Goal: Task Accomplishment & Management: Manage account settings

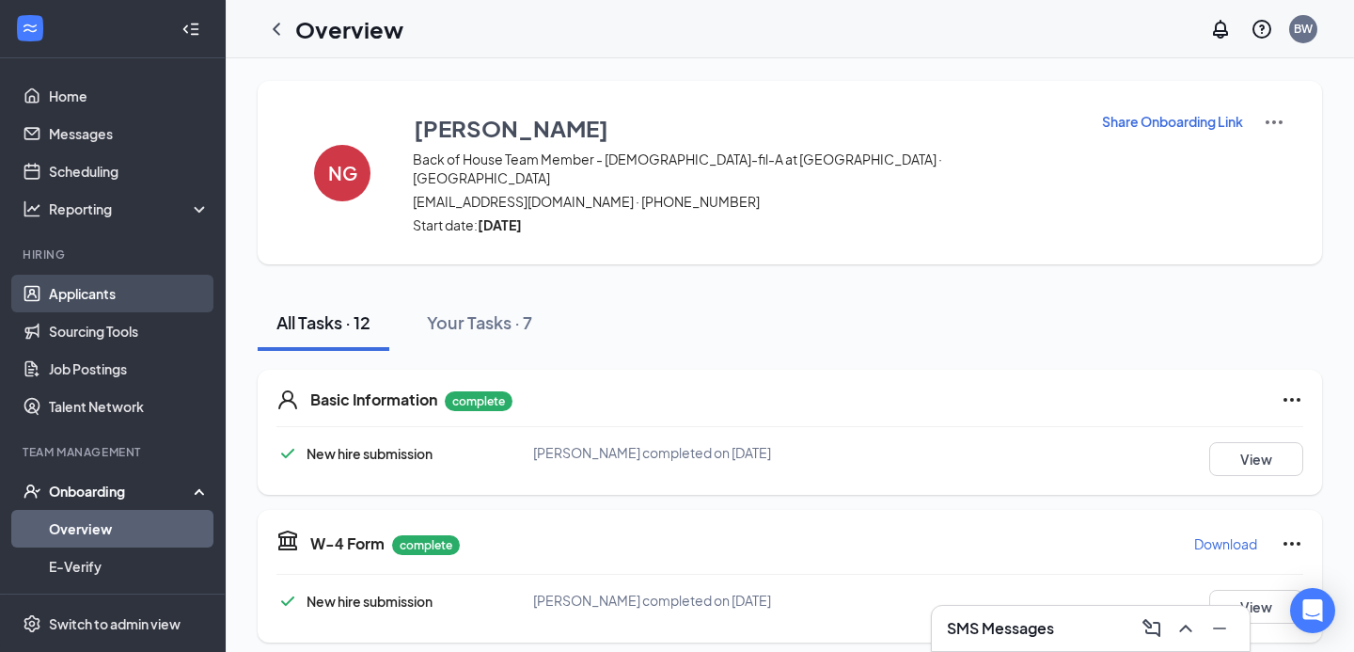
click at [94, 300] on link "Applicants" at bounding box center [129, 294] width 161 height 38
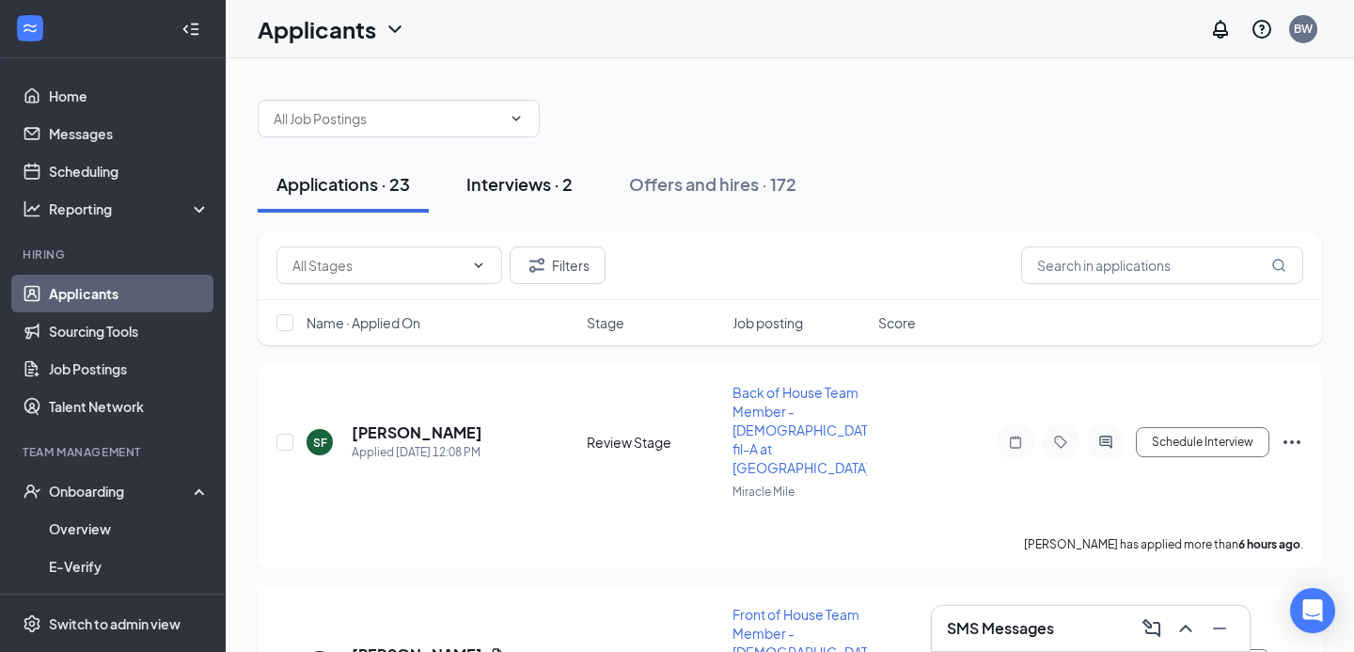
click at [516, 177] on div "Interviews · 2" at bounding box center [520, 184] width 106 height 24
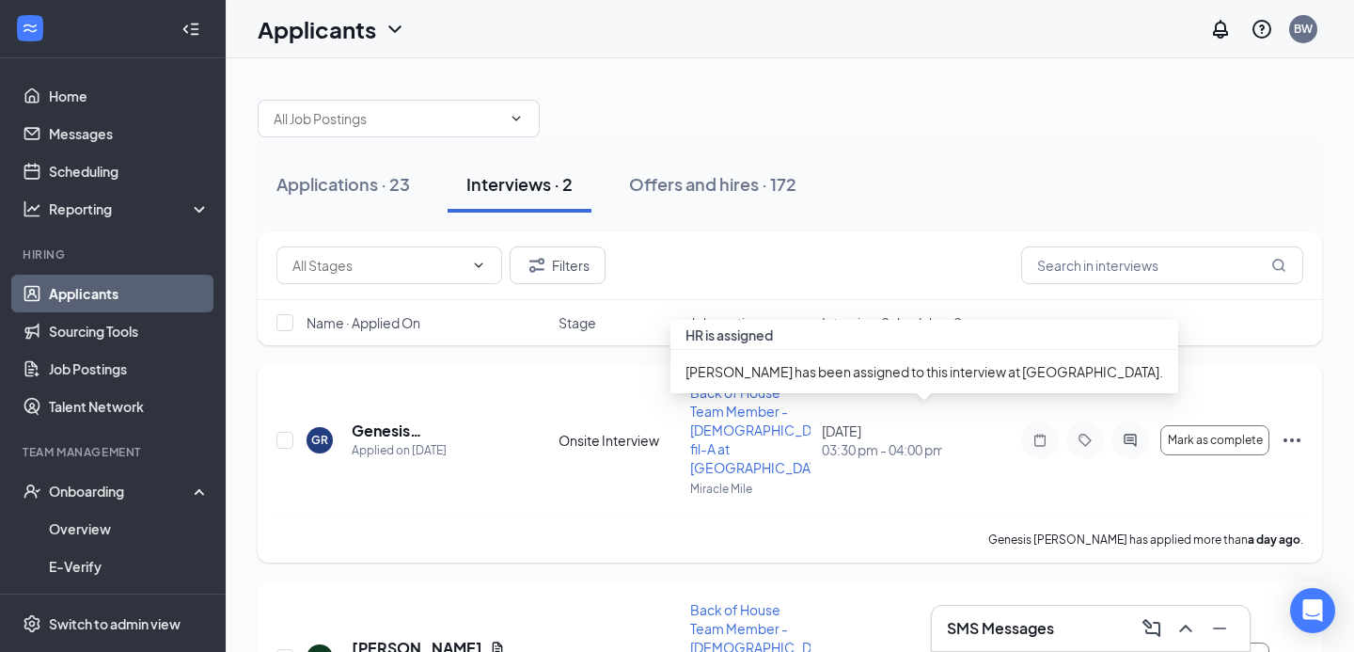
click at [895, 440] on span "03:30 pm - 04:00 pm" at bounding box center [882, 449] width 120 height 19
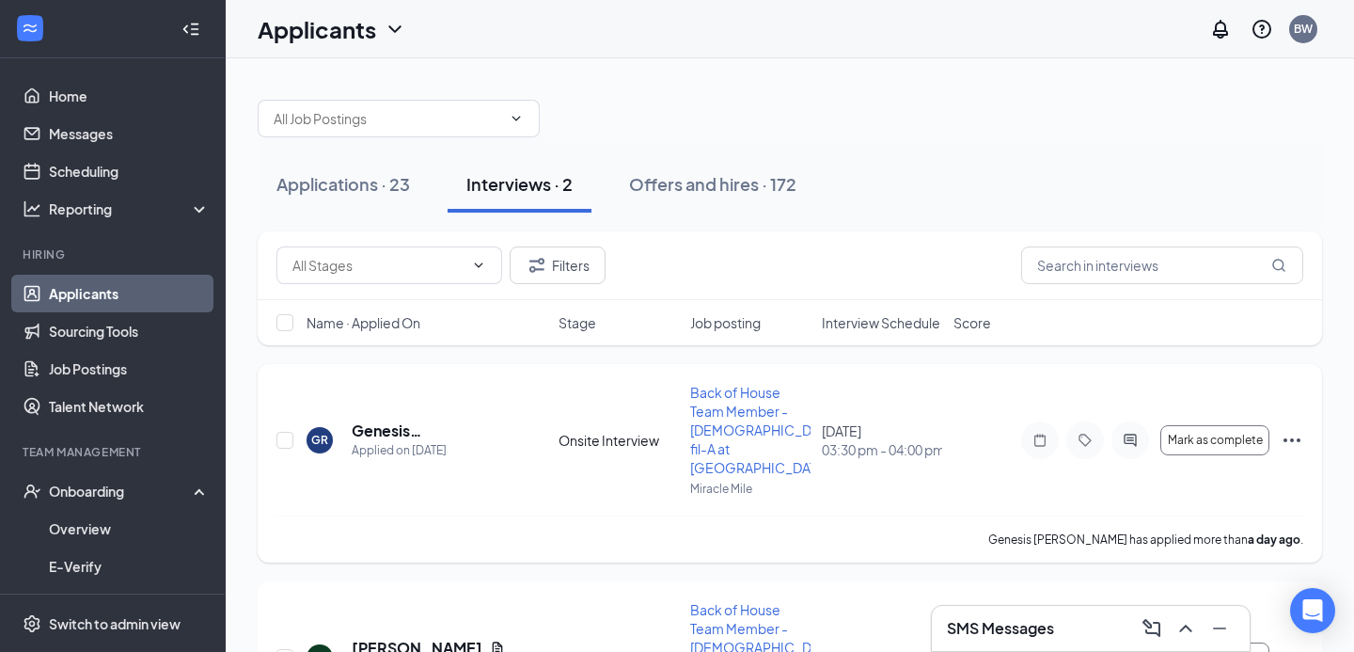
click at [1296, 429] on icon "Ellipses" at bounding box center [1292, 440] width 23 height 23
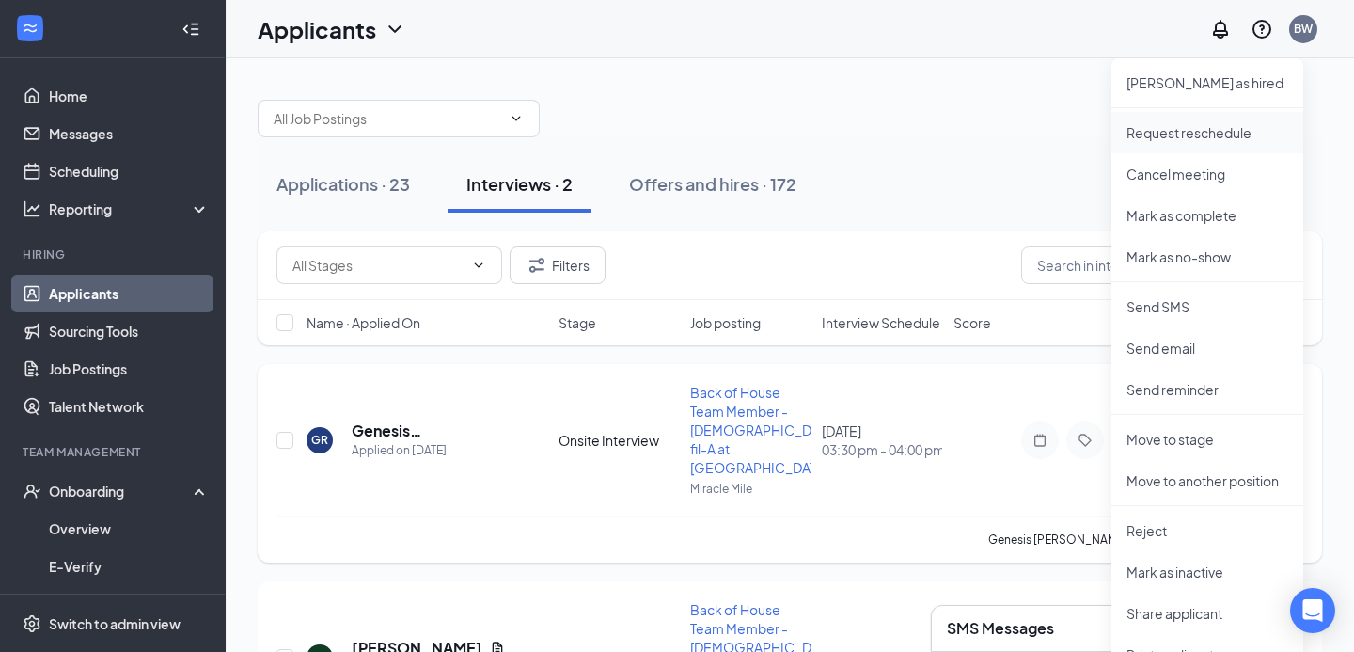
click at [1198, 136] on p "Request reschedule" at bounding box center [1208, 132] width 162 height 19
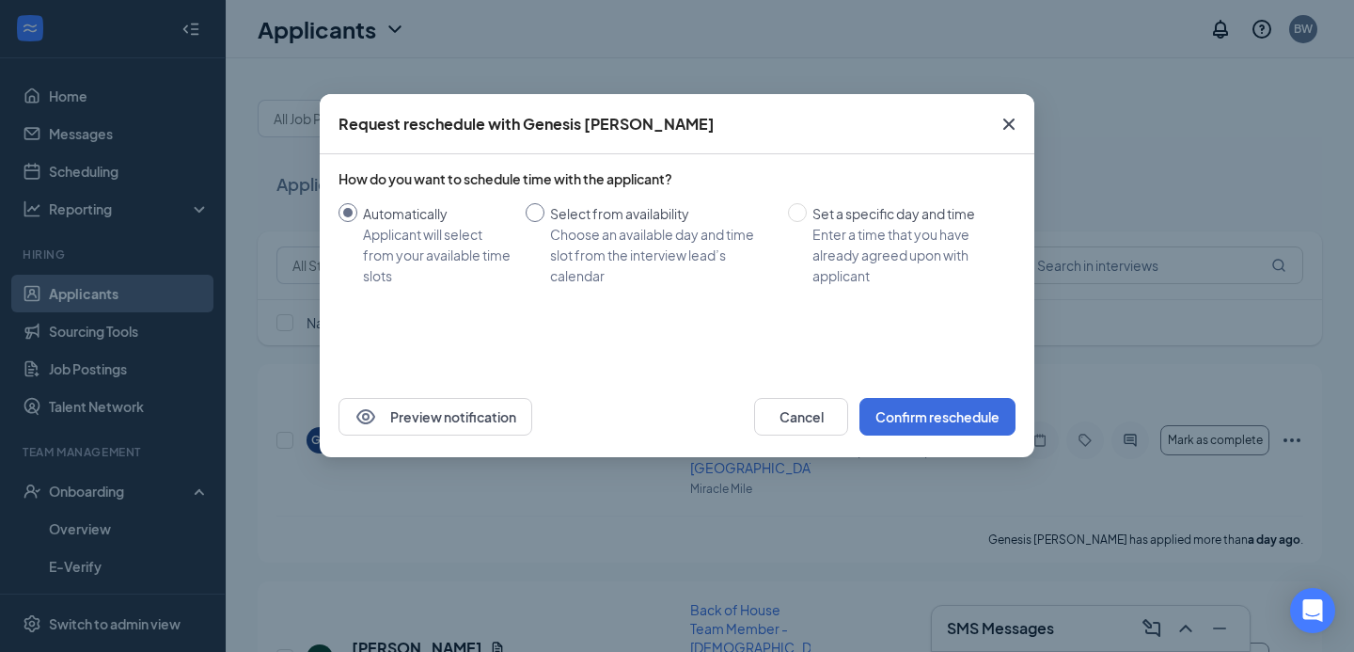
click at [539, 214] on input "Select from availability Choose an available day and time slot from the intervi…" at bounding box center [535, 212] width 19 height 19
radio input "true"
radio input "false"
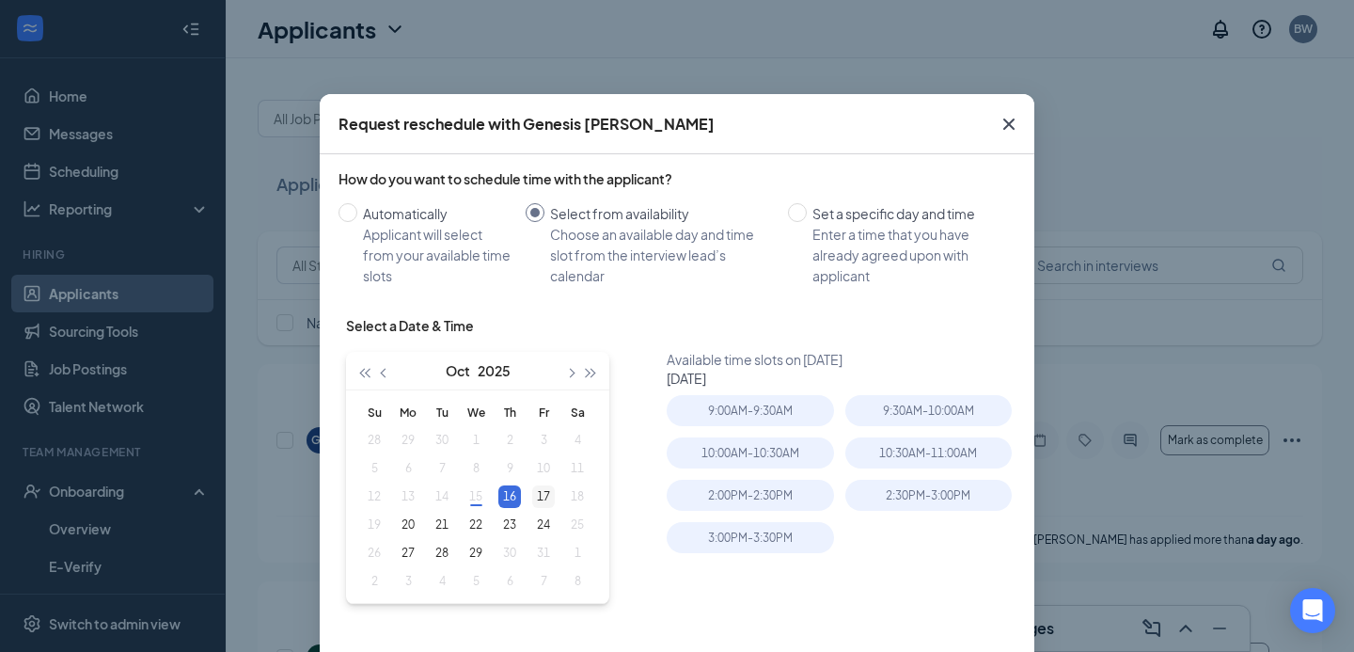
type input "Oct 17, 2025"
click at [543, 498] on div "17" at bounding box center [543, 496] width 23 height 23
click at [755, 493] on div "2:00PM - 2:30PM" at bounding box center [750, 495] width 166 height 31
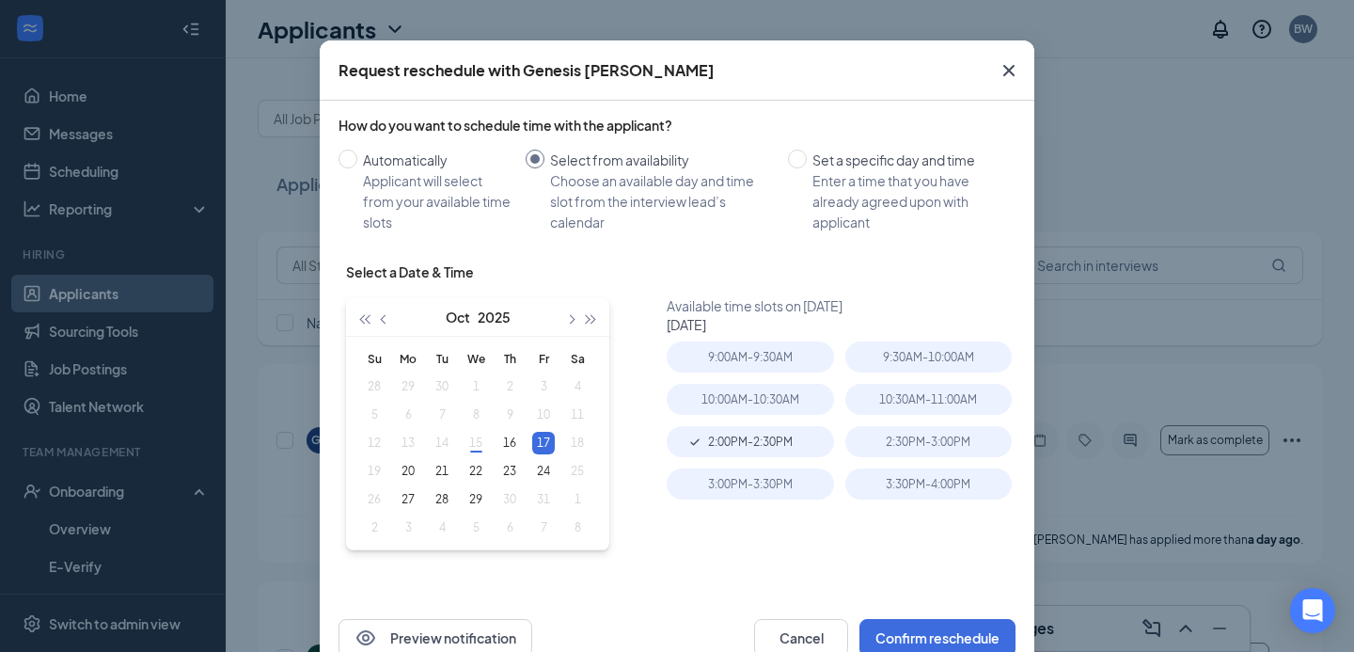
scroll to position [103, 0]
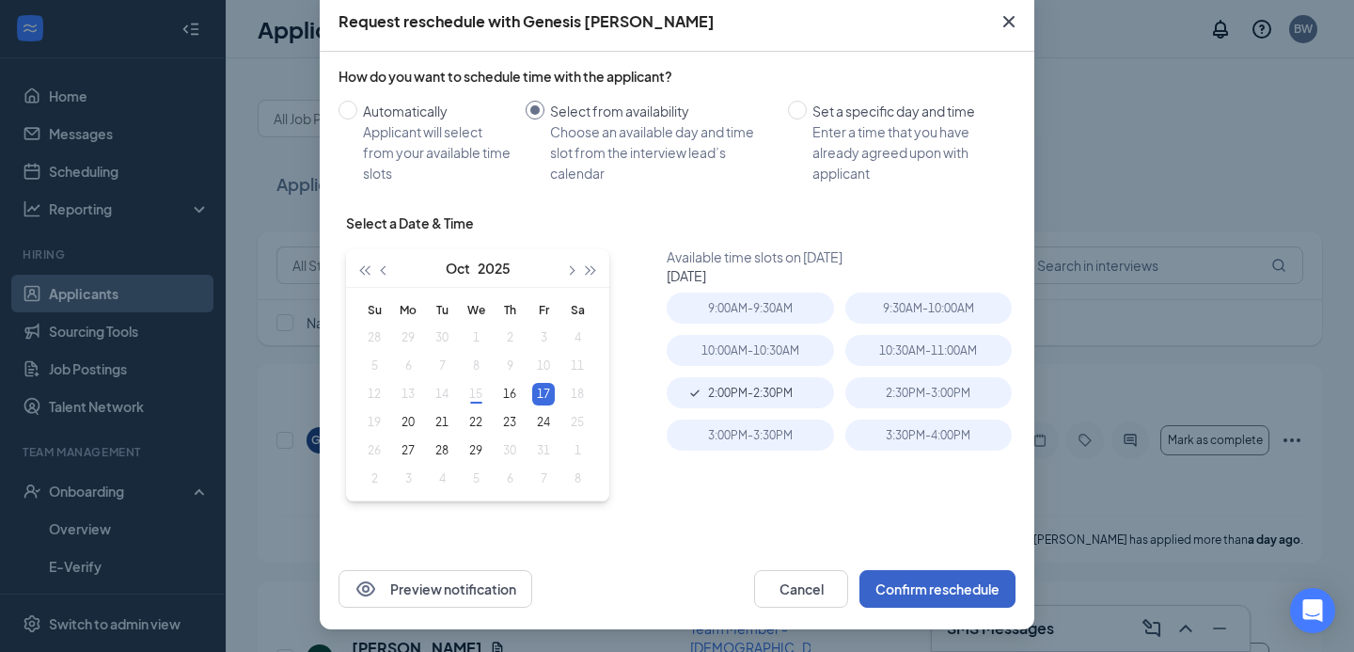
click at [937, 585] on button "Confirm reschedule" at bounding box center [938, 589] width 156 height 38
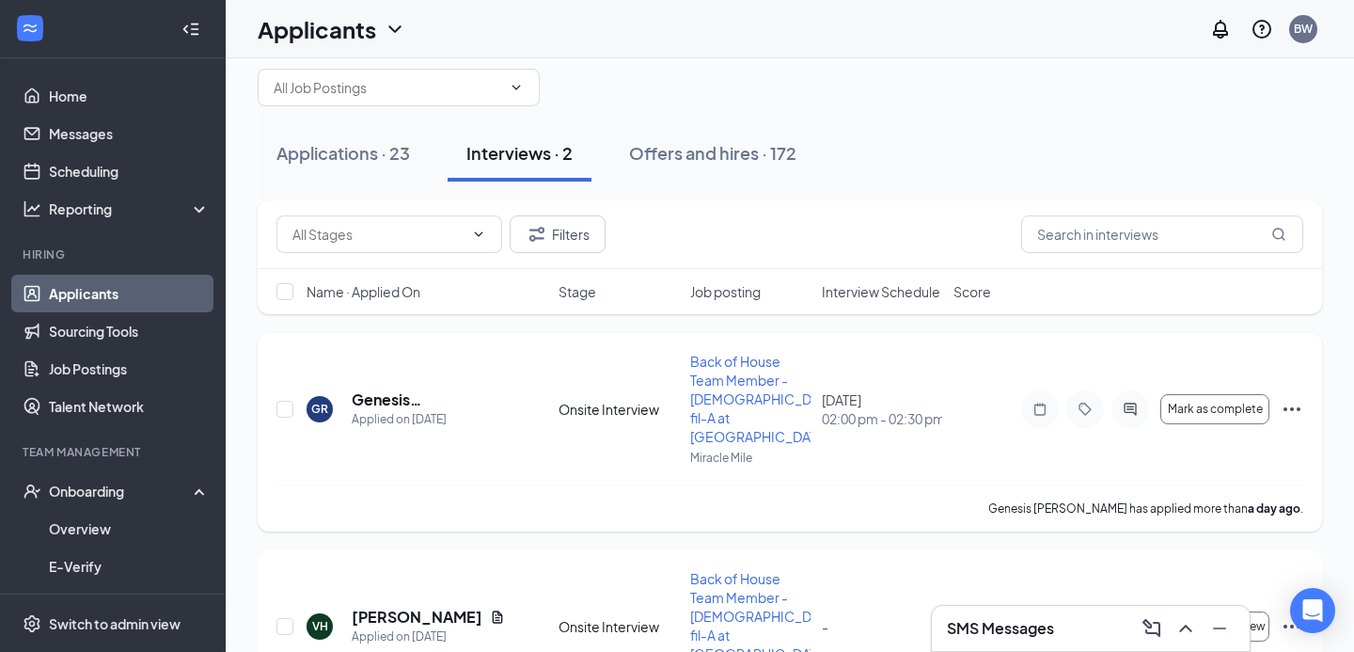
scroll to position [0, 0]
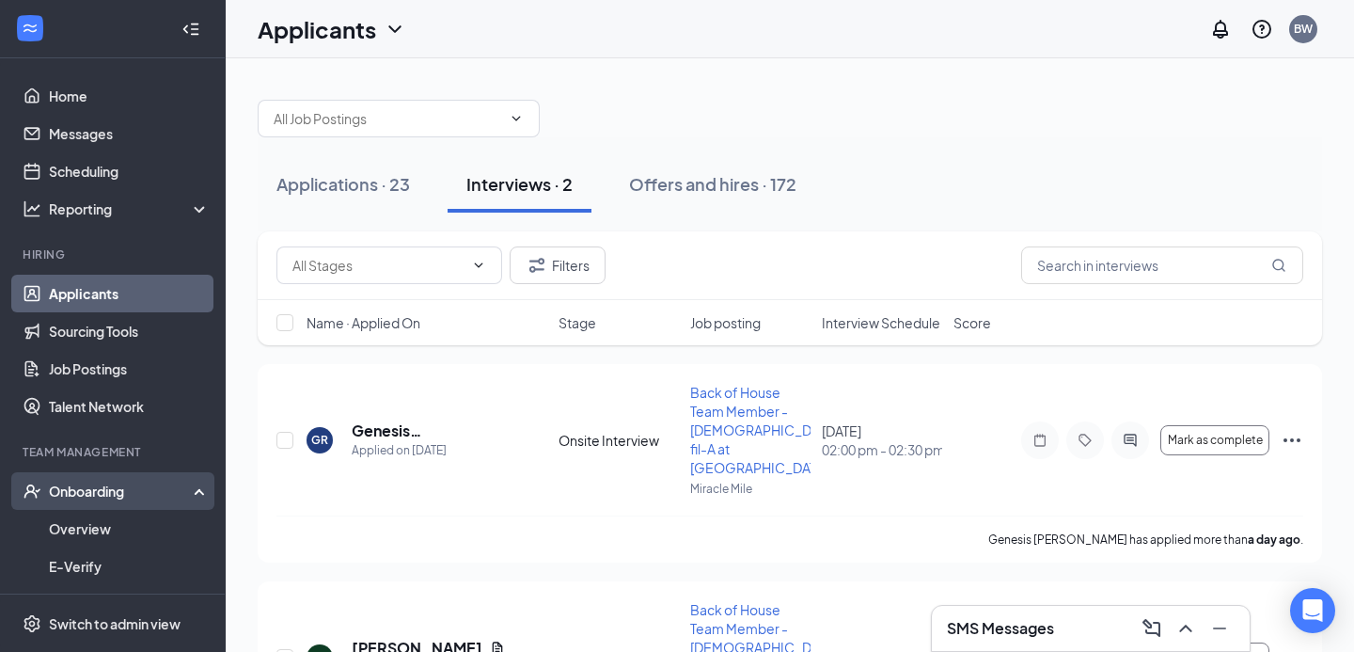
click at [103, 487] on div "Onboarding" at bounding box center [121, 491] width 145 height 19
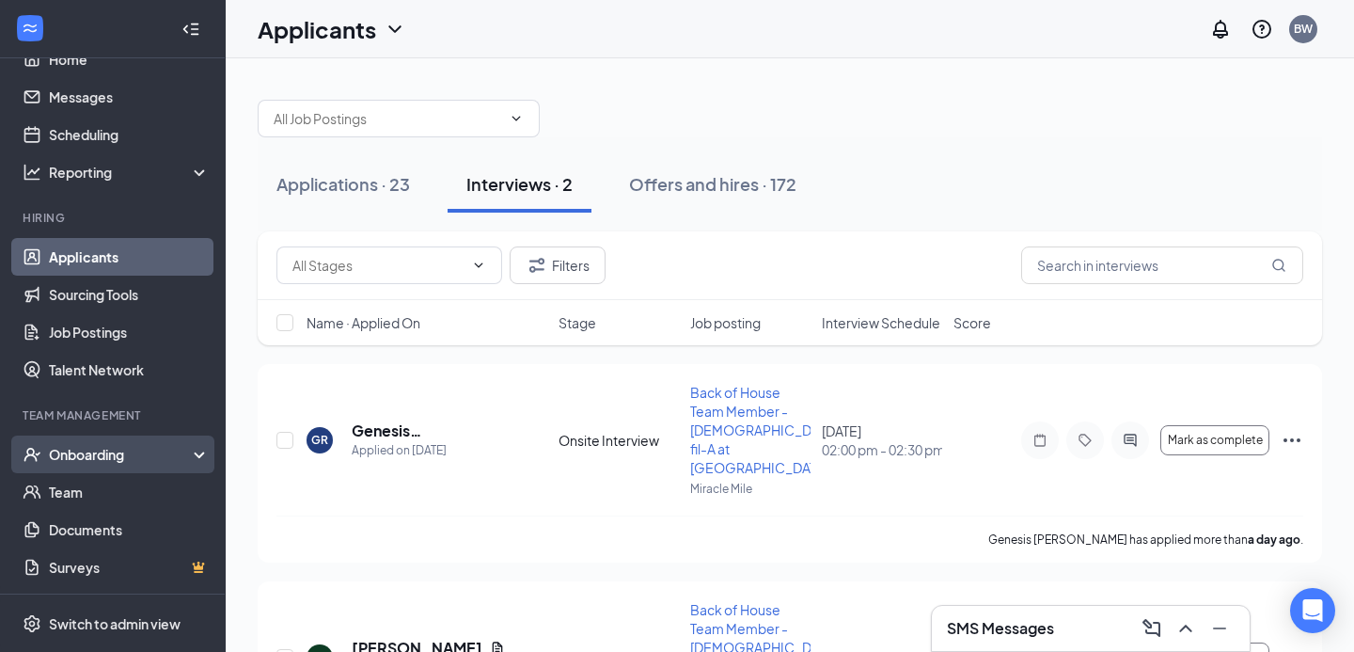
click at [88, 455] on div "Onboarding" at bounding box center [121, 454] width 145 height 19
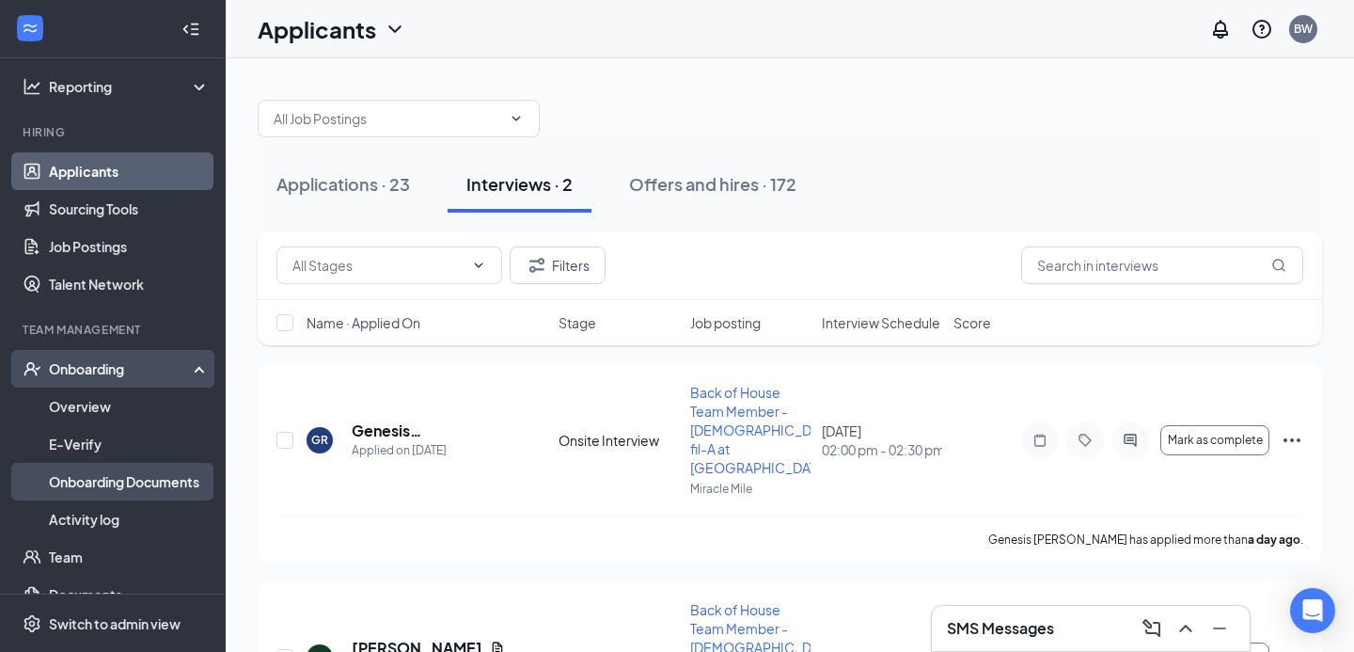
scroll to position [125, 0]
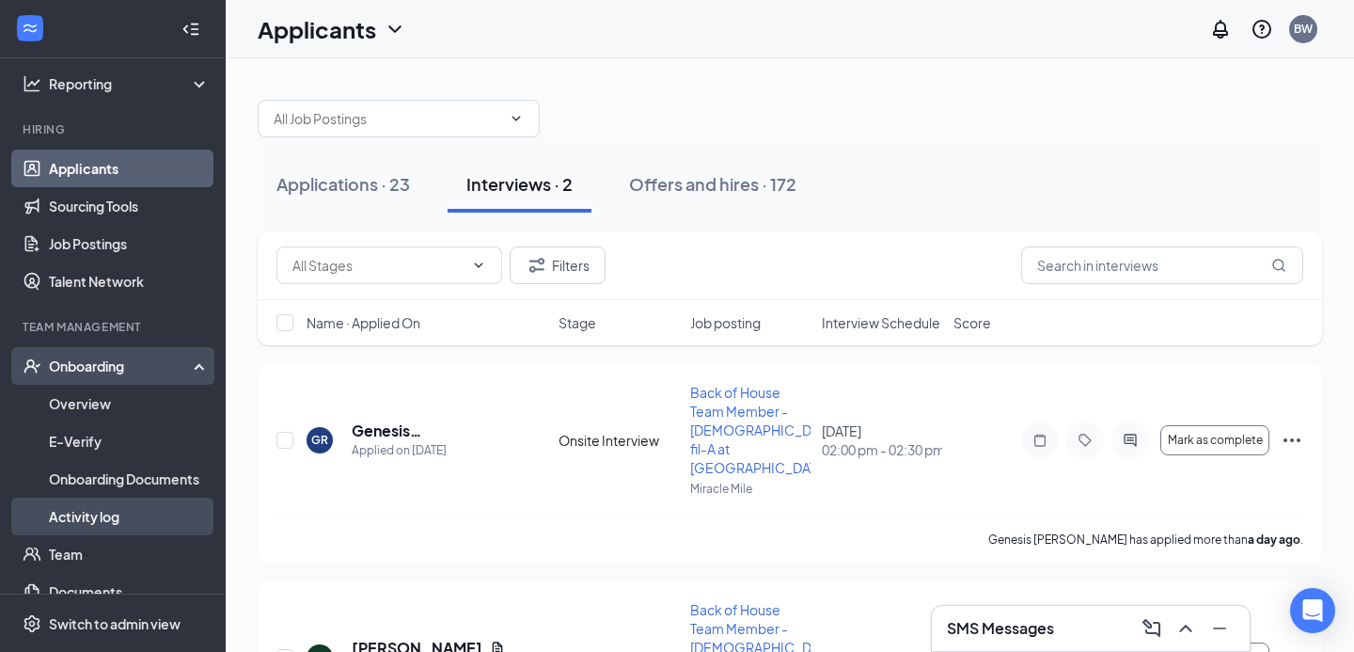
click at [95, 521] on link "Activity log" at bounding box center [129, 517] width 161 height 38
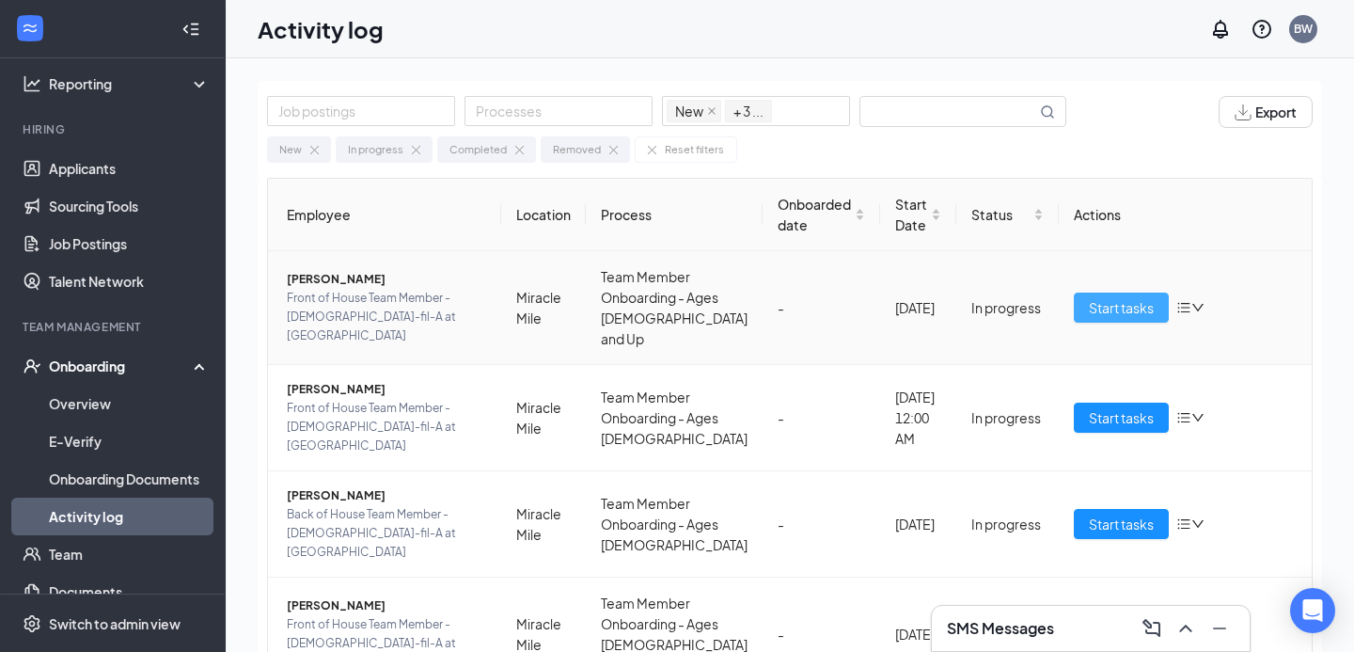
click at [1120, 307] on span "Start tasks" at bounding box center [1121, 307] width 65 height 21
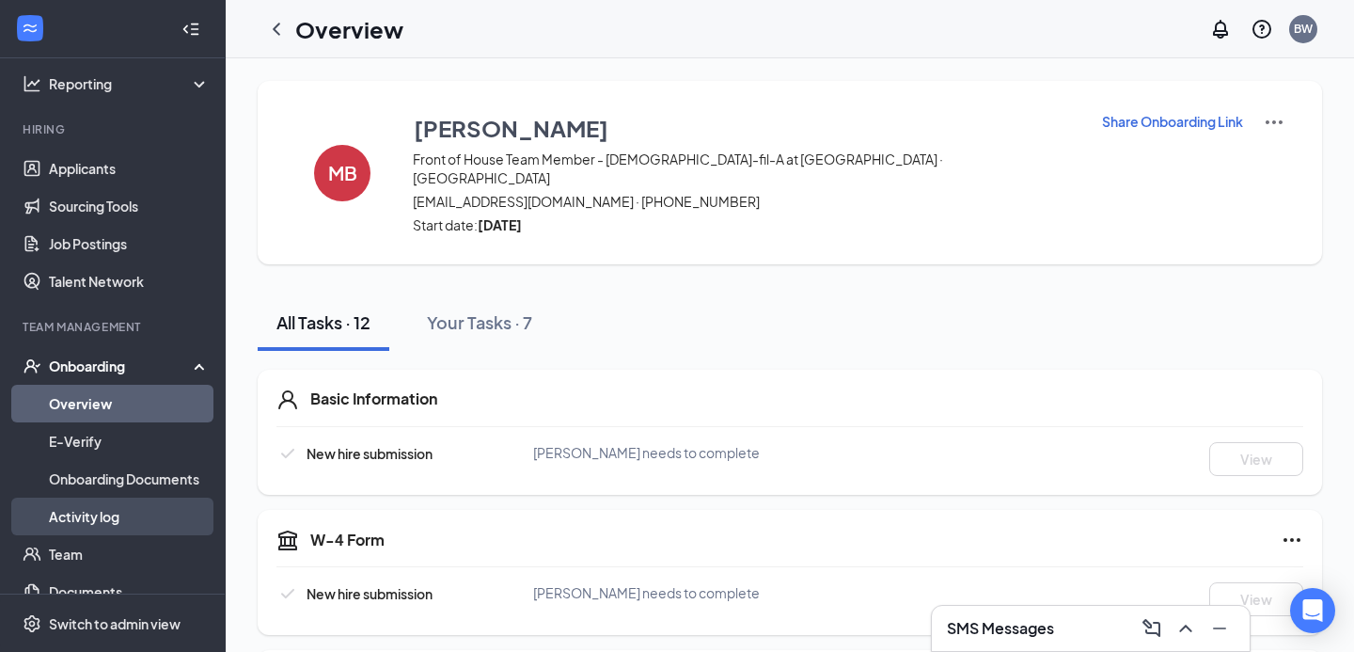
click at [96, 525] on link "Activity log" at bounding box center [129, 517] width 161 height 38
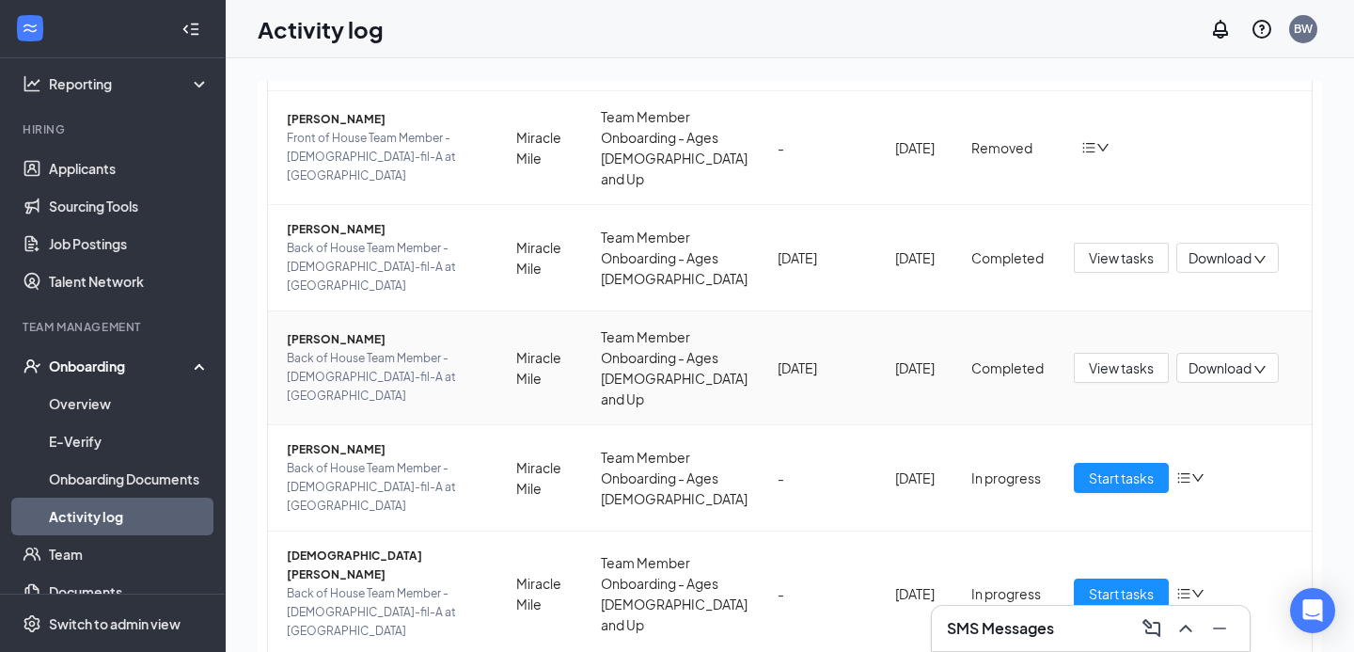
scroll to position [488, 0]
click at [1114, 466] on span "Start tasks" at bounding box center [1121, 476] width 65 height 21
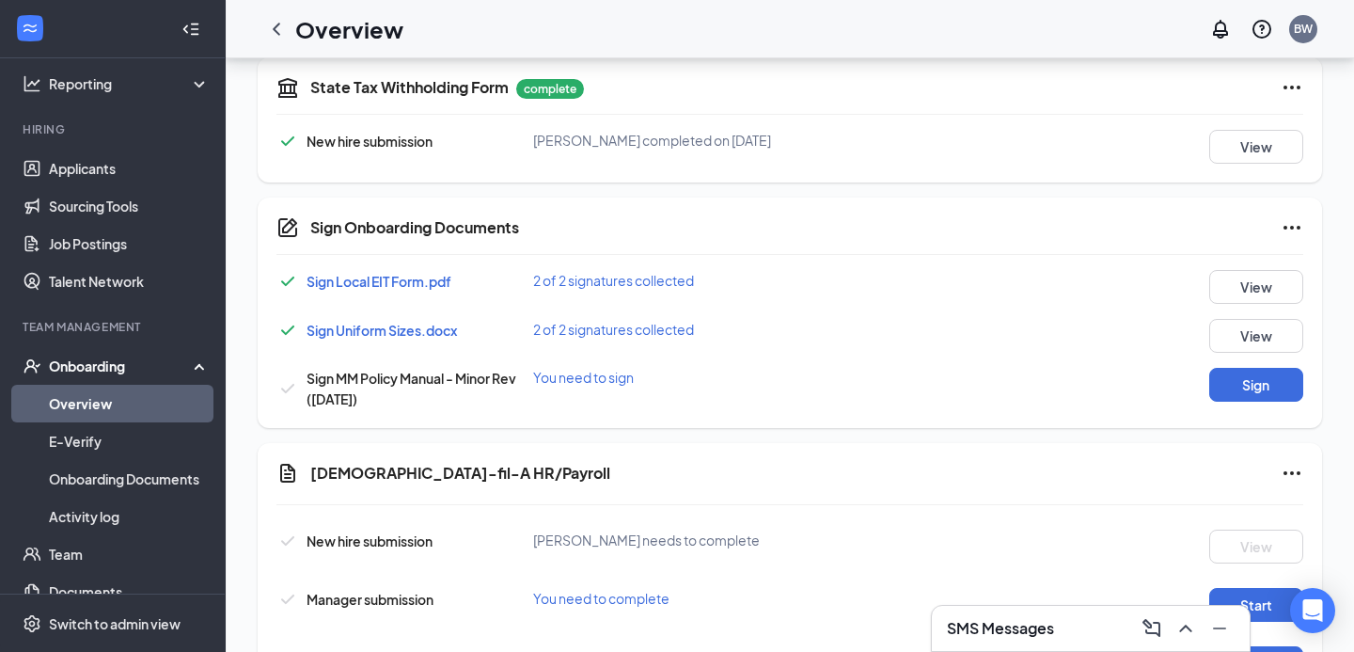
scroll to position [904, 0]
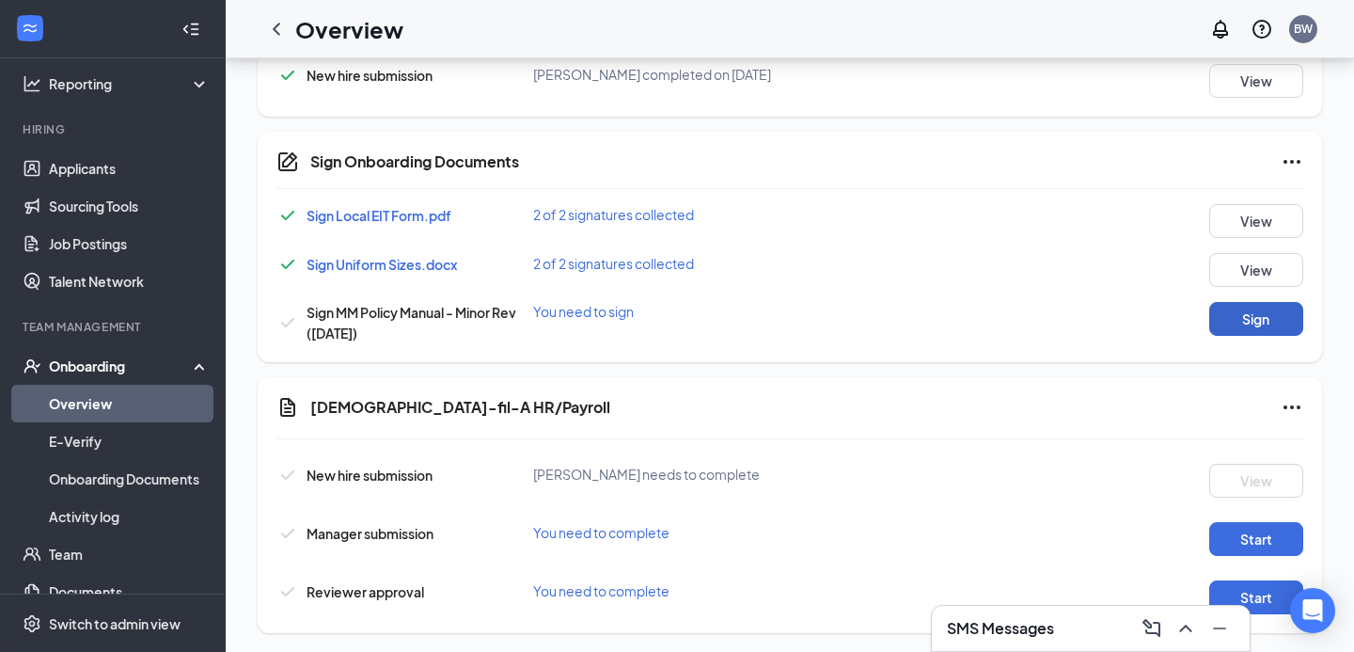
click at [1253, 308] on button "Sign" at bounding box center [1257, 319] width 94 height 34
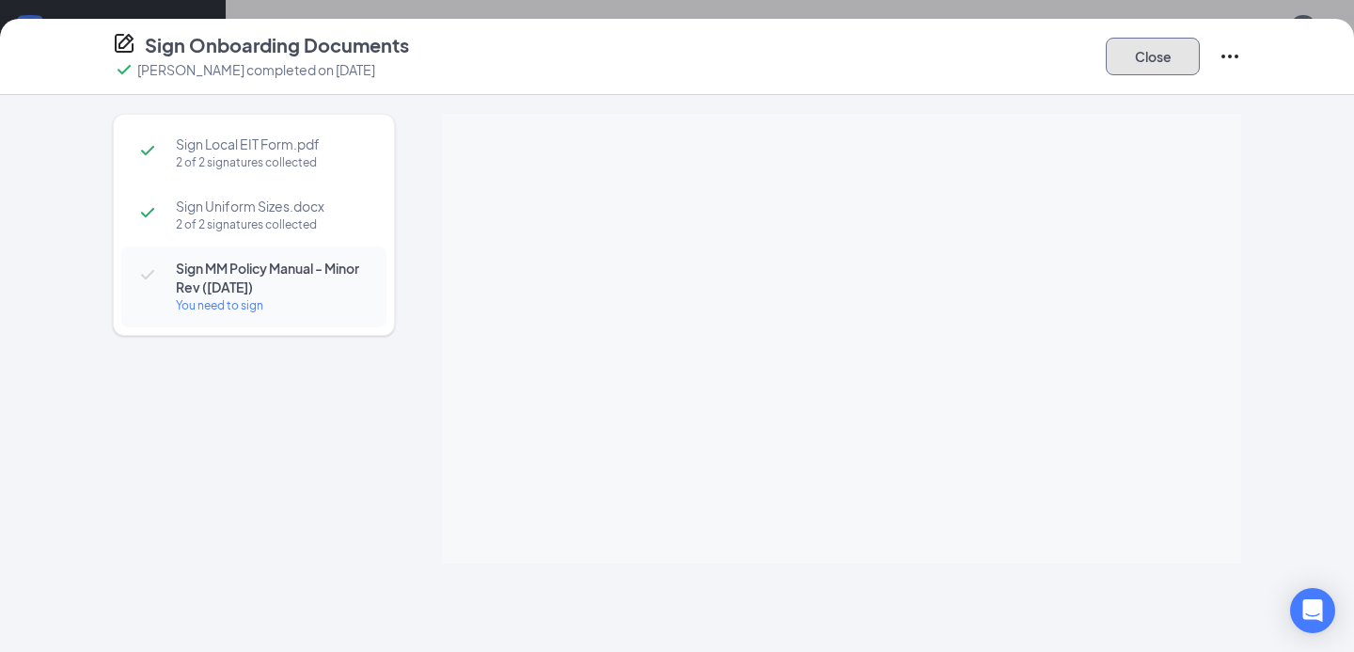
click at [1130, 51] on button "Close" at bounding box center [1153, 57] width 94 height 38
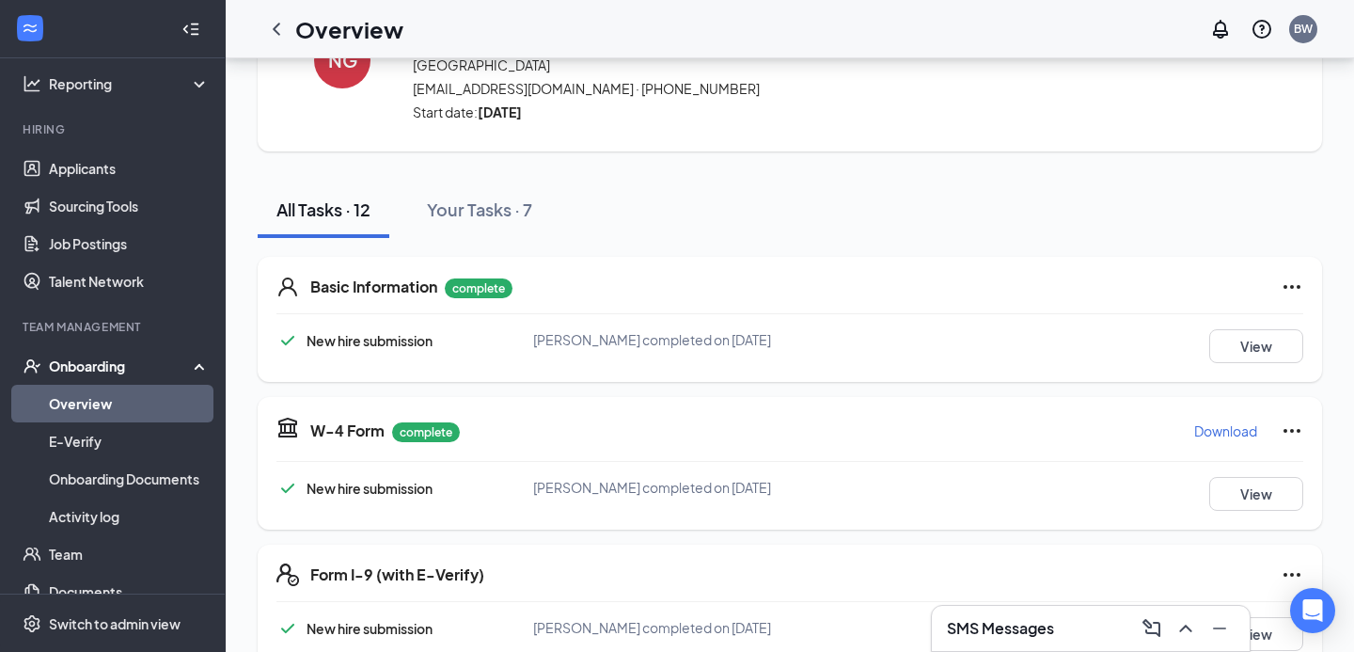
scroll to position [0, 0]
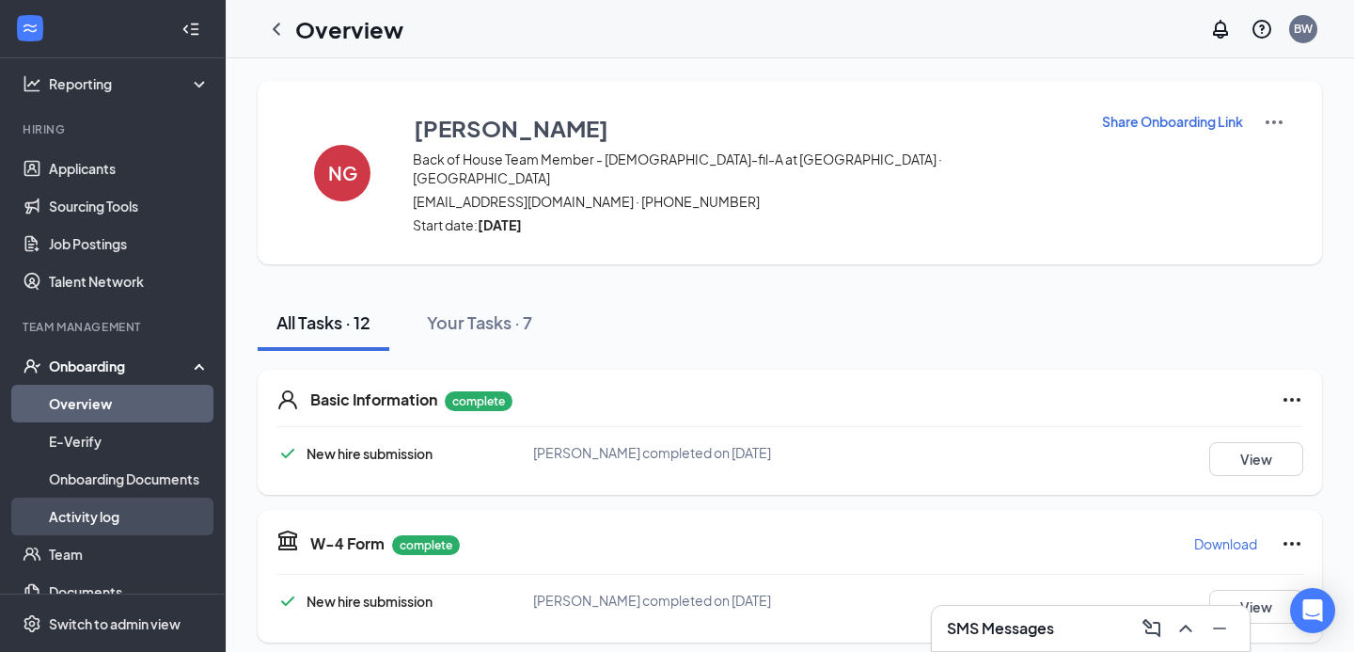
click at [87, 519] on link "Activity log" at bounding box center [129, 517] width 161 height 38
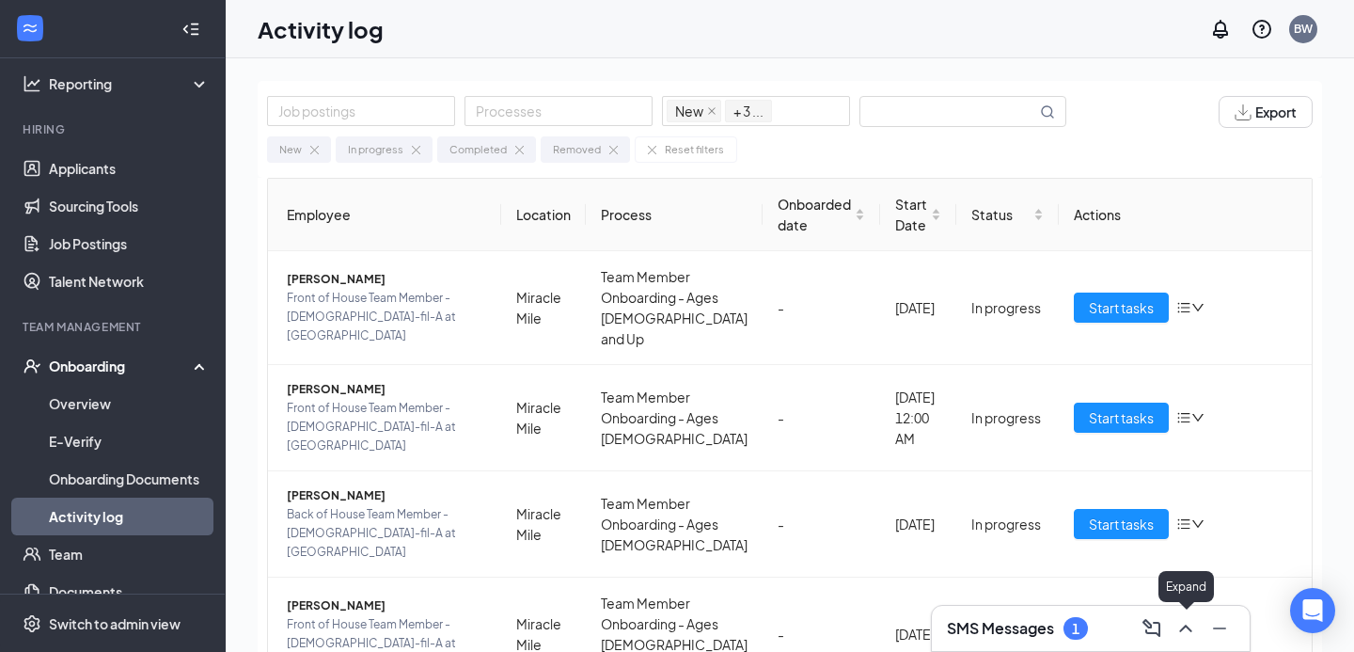
click at [1186, 634] on icon "ChevronUp" at bounding box center [1186, 628] width 23 height 23
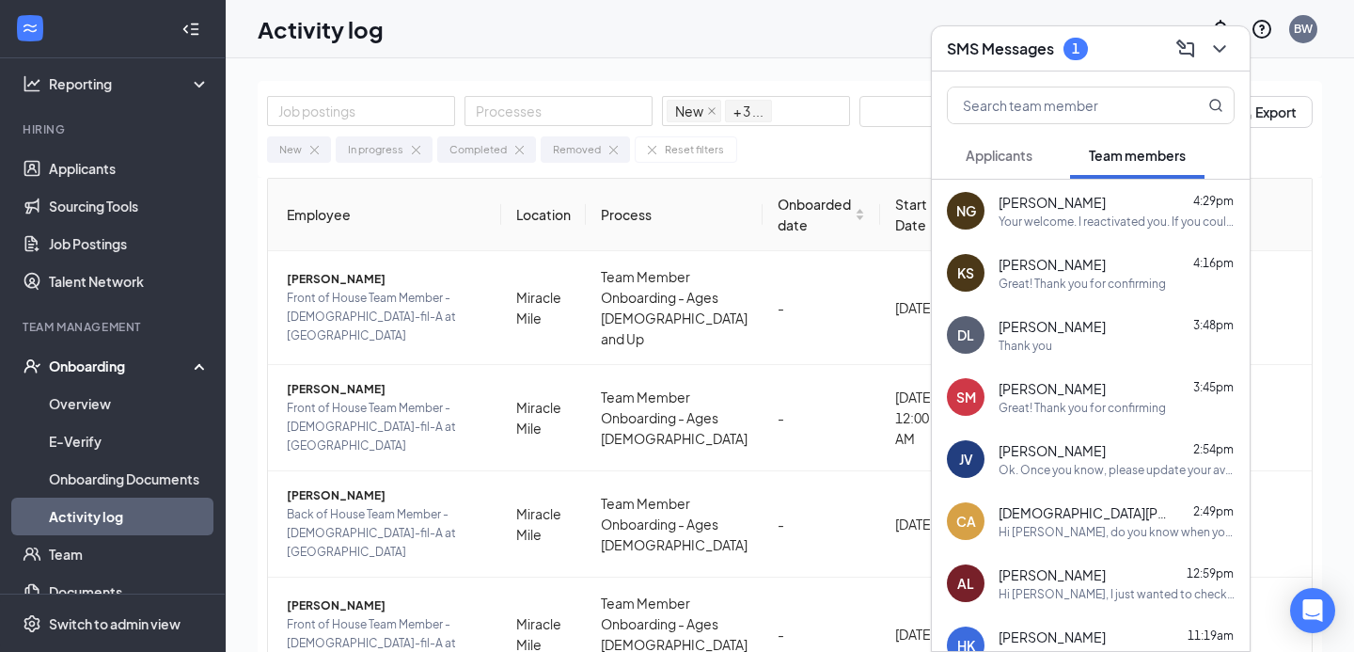
click at [1007, 158] on span "Applicants" at bounding box center [999, 155] width 67 height 17
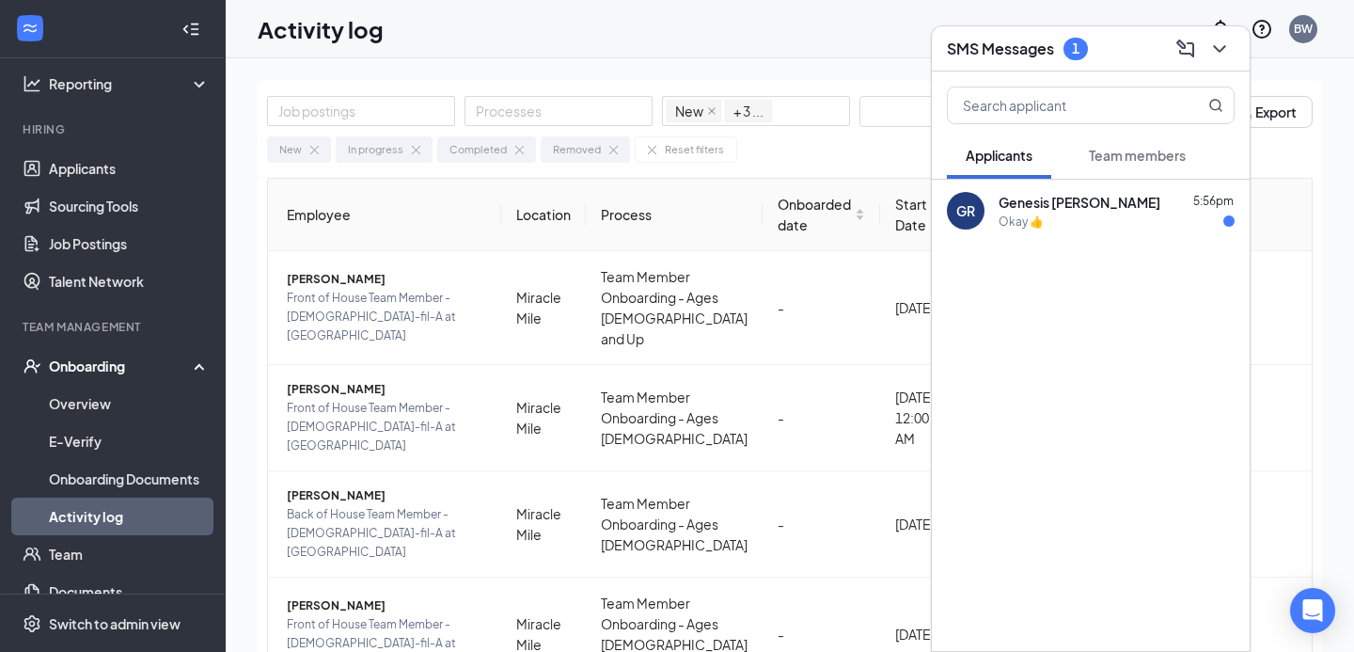
click at [1058, 220] on div "Okay 👍" at bounding box center [1117, 222] width 236 height 16
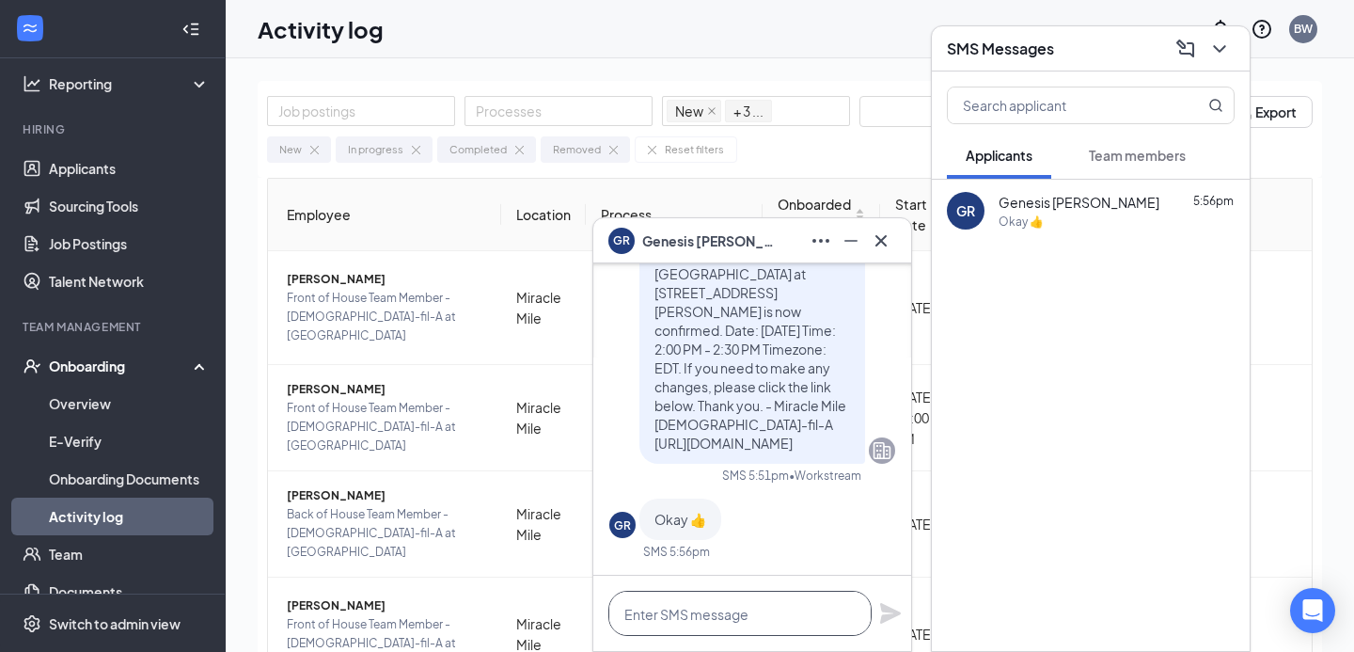
click at [701, 624] on textarea at bounding box center [740, 613] width 263 height 45
type textarea "Thank you"
click at [887, 612] on icon "Plane" at bounding box center [890, 613] width 23 height 23
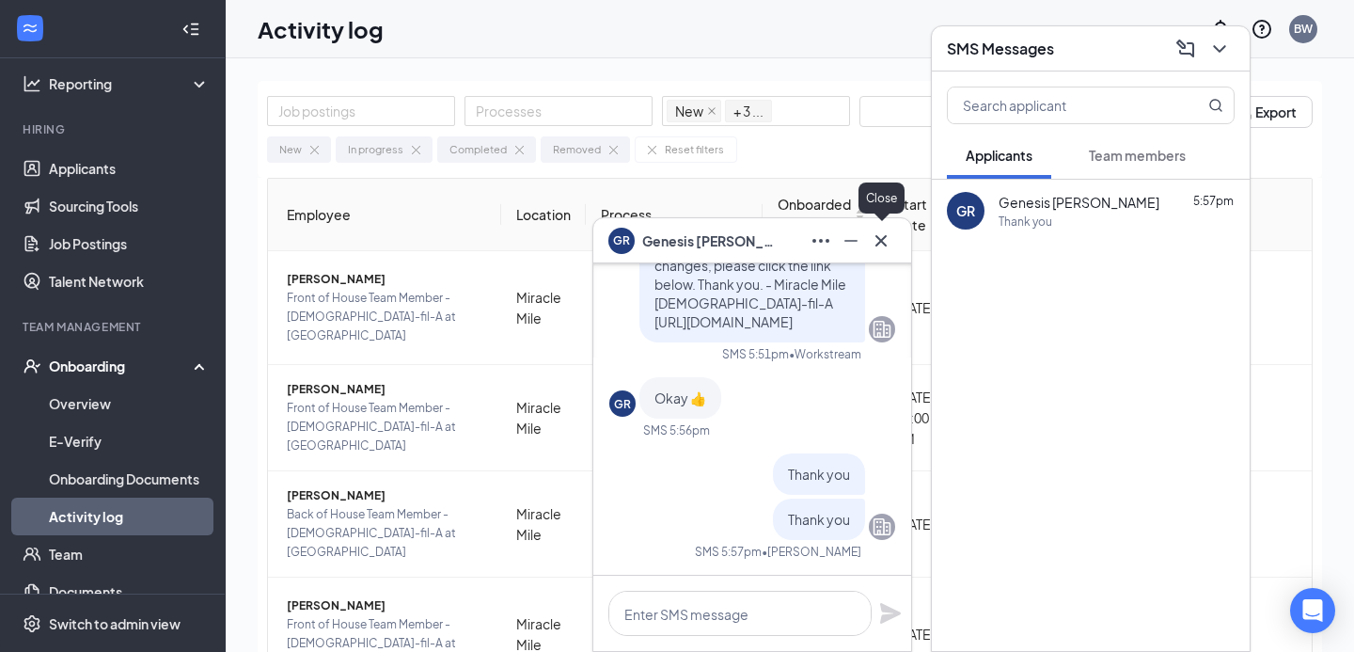
click at [883, 239] on icon "Cross" at bounding box center [881, 239] width 11 height 11
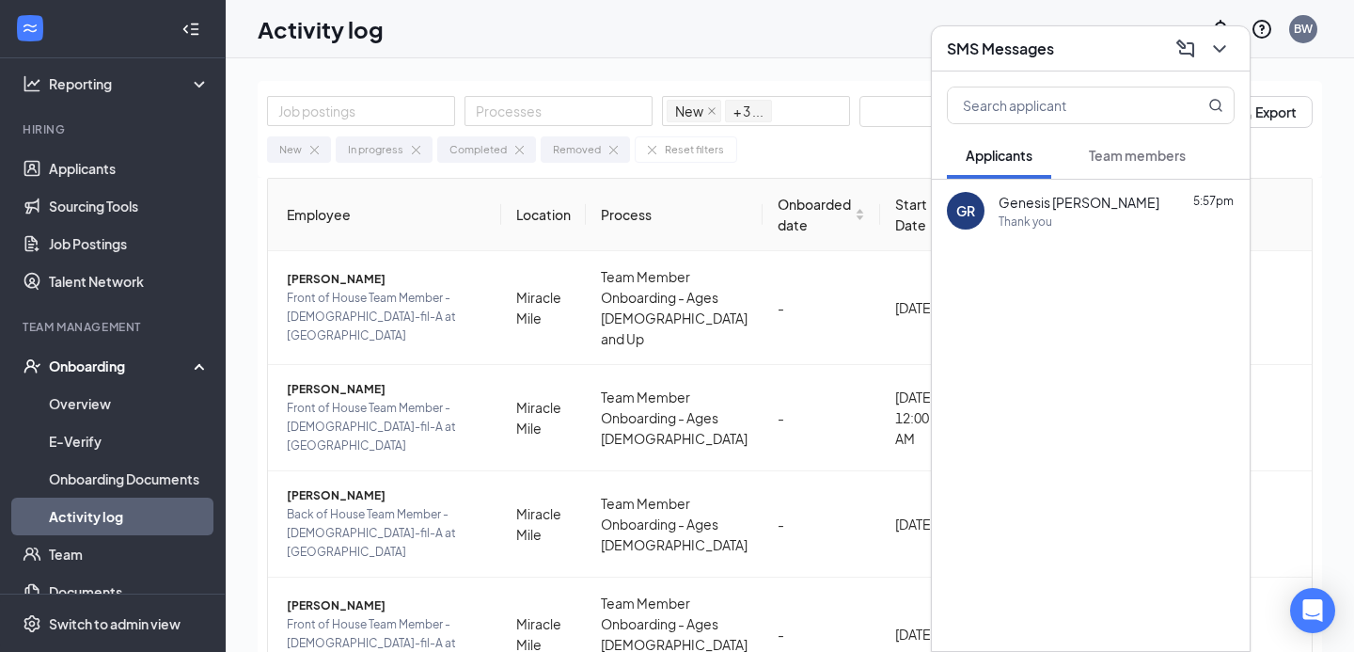
click at [1103, 148] on span "Team members" at bounding box center [1137, 155] width 97 height 17
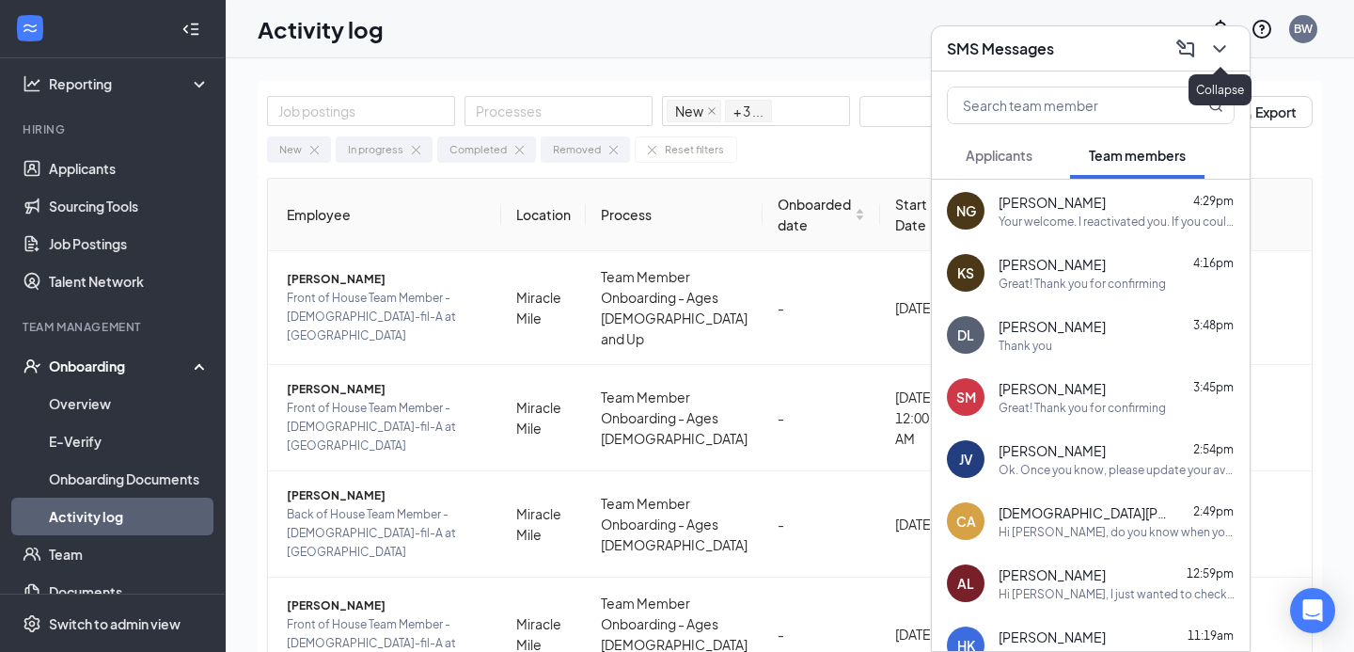
click at [1223, 49] on icon "ChevronDown" at bounding box center [1219, 49] width 12 height 8
